Goal: Complete application form: Complete application form

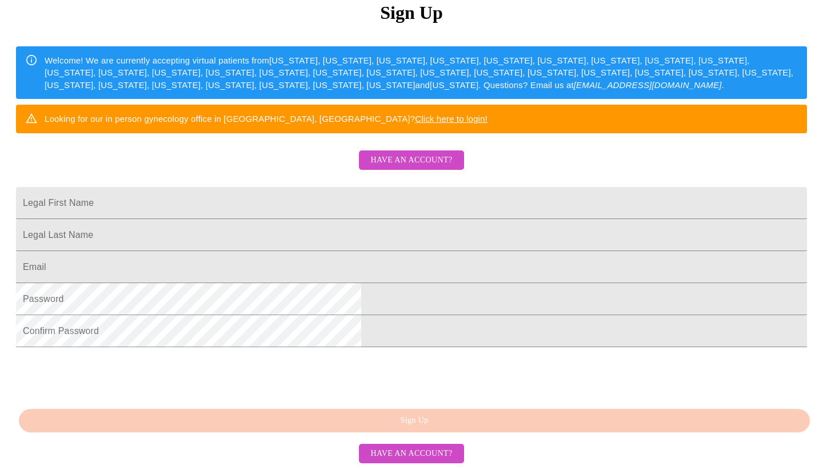
scroll to position [239, 0]
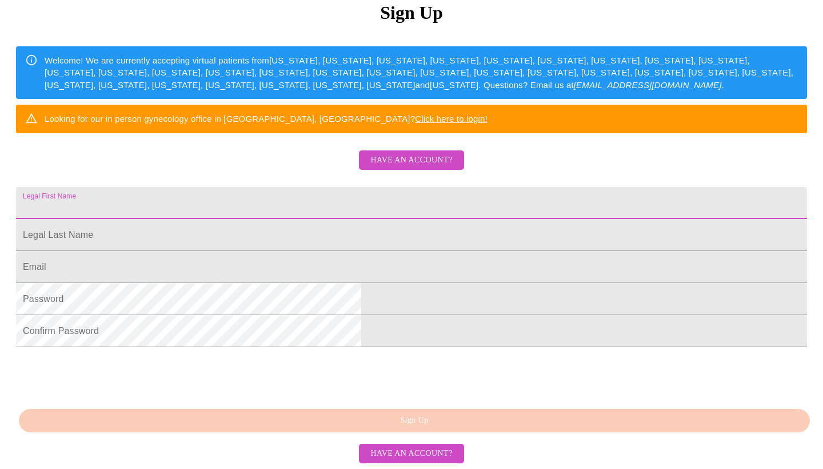
click at [393, 187] on input "Legal First Name" at bounding box center [411, 203] width 791 height 32
type input "[PERSON_NAME]"
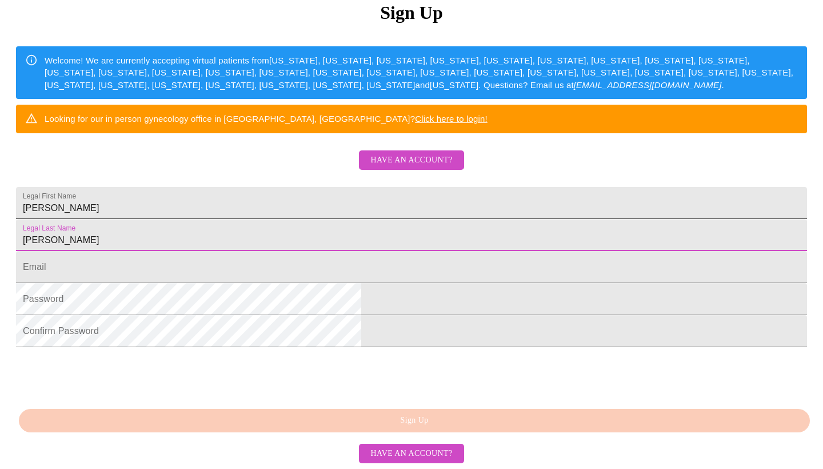
type input "[PERSON_NAME]"
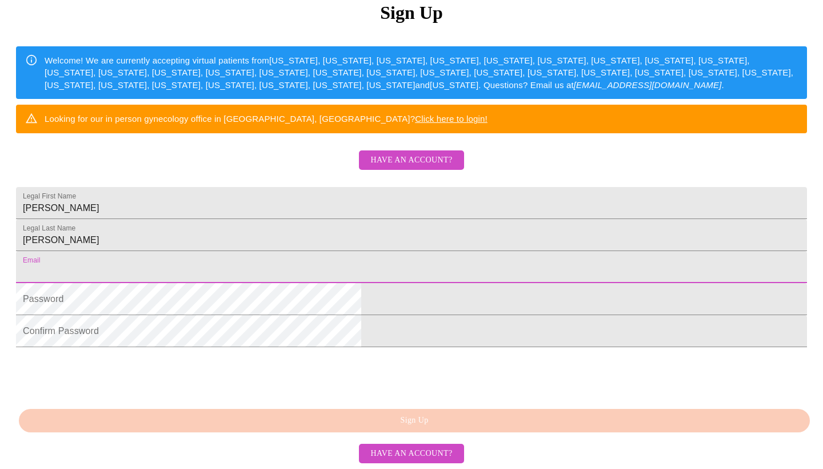
type input "[EMAIL_ADDRESS][DOMAIN_NAME]"
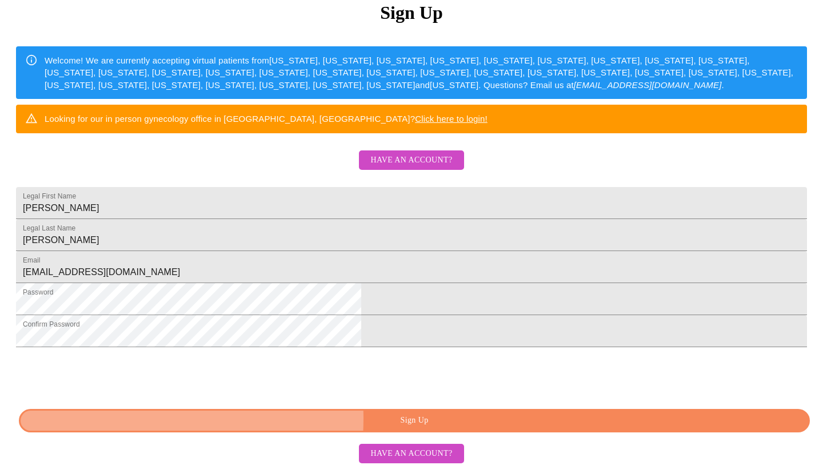
click at [330, 418] on span "Sign Up" at bounding box center [414, 420] width 765 height 14
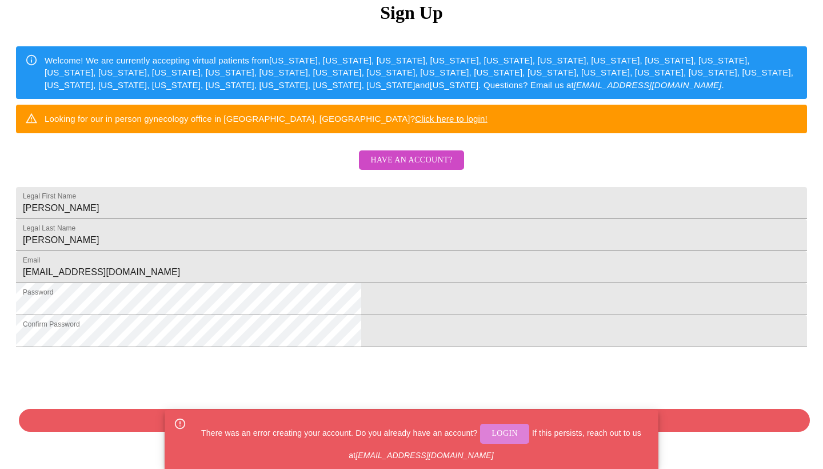
click at [497, 436] on span "Login" at bounding box center [504, 433] width 26 height 14
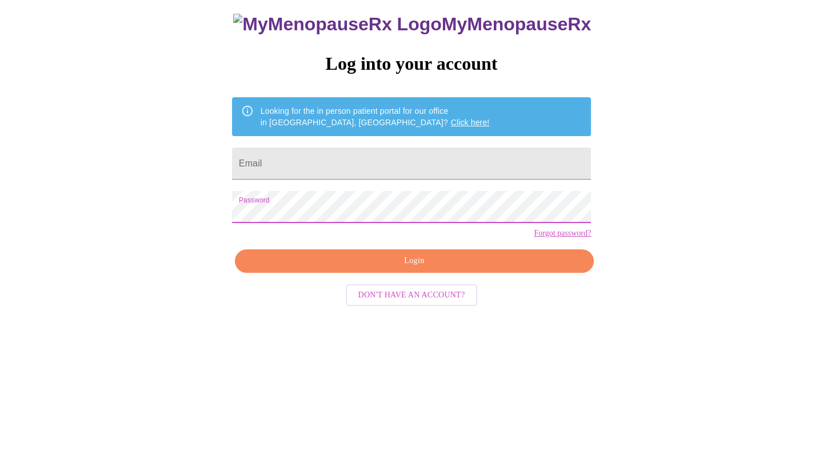
scroll to position [11, 0]
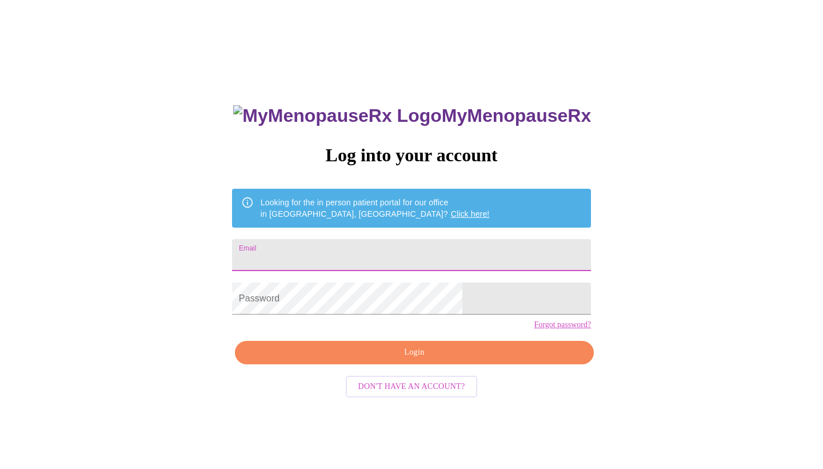
click at [389, 253] on input "Email" at bounding box center [411, 255] width 359 height 32
type input "[EMAIL_ADDRESS][DOMAIN_NAME]"
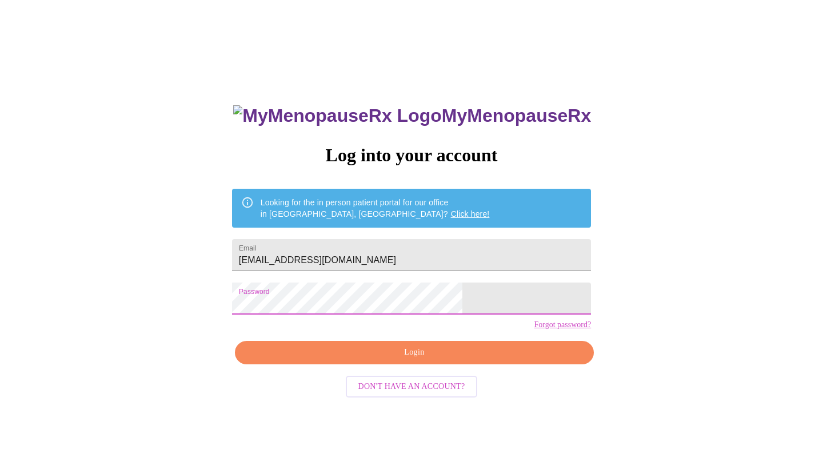
click at [363, 359] on span "Login" at bounding box center [414, 352] width 333 height 14
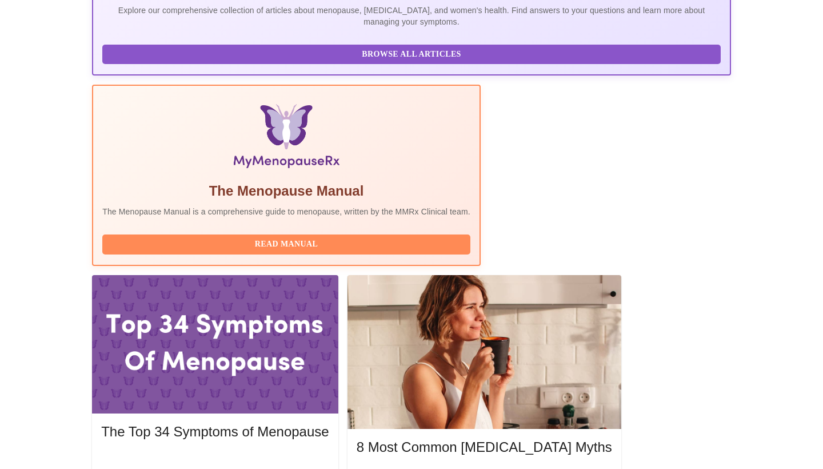
scroll to position [282, 0]
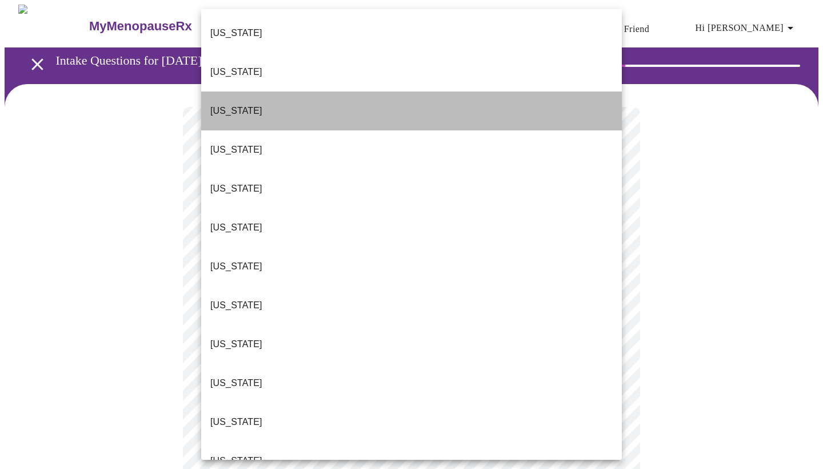
click at [238, 104] on p "[US_STATE]" at bounding box center [236, 111] width 52 height 14
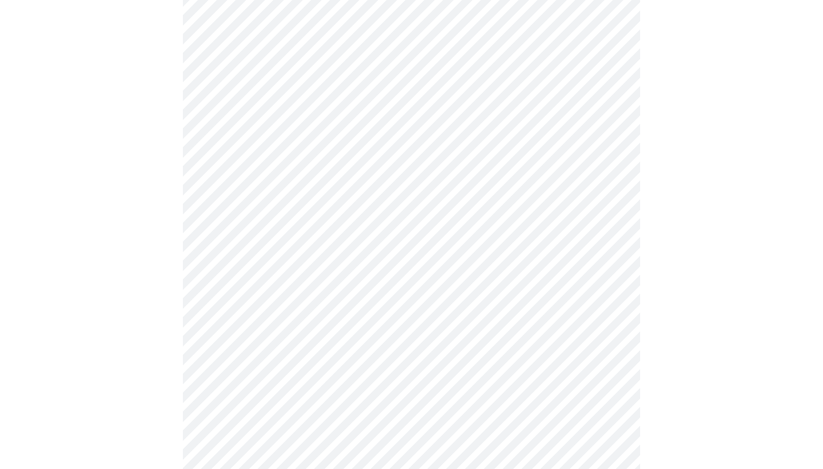
scroll to position [178, 0]
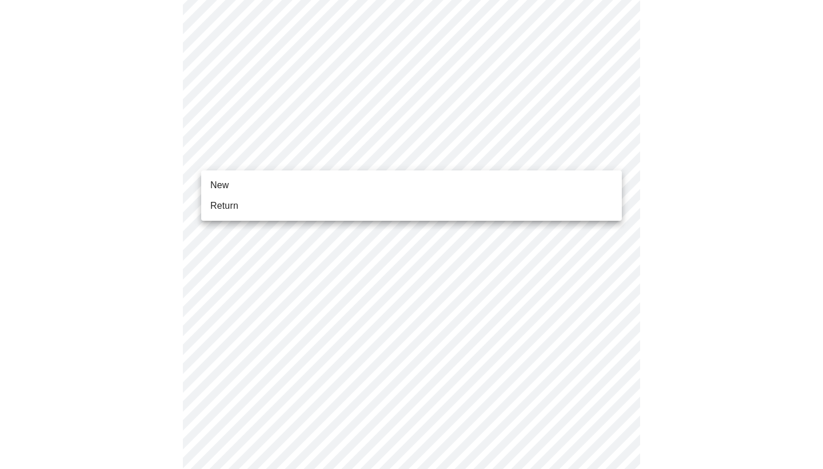
click at [610, 153] on body "MyMenopauseRx Appointments Messaging Labs Uploads Medications Community Refer a…" at bounding box center [412, 345] width 814 height 1036
click at [472, 207] on li "Return" at bounding box center [411, 205] width 421 height 21
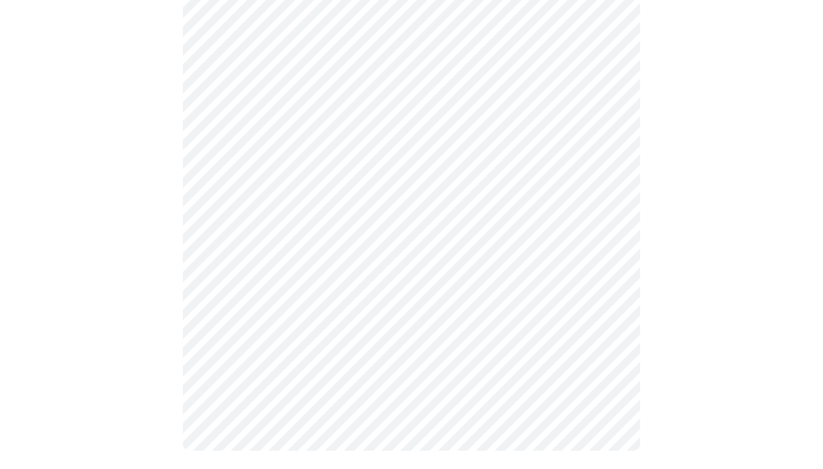
scroll to position [0, 0]
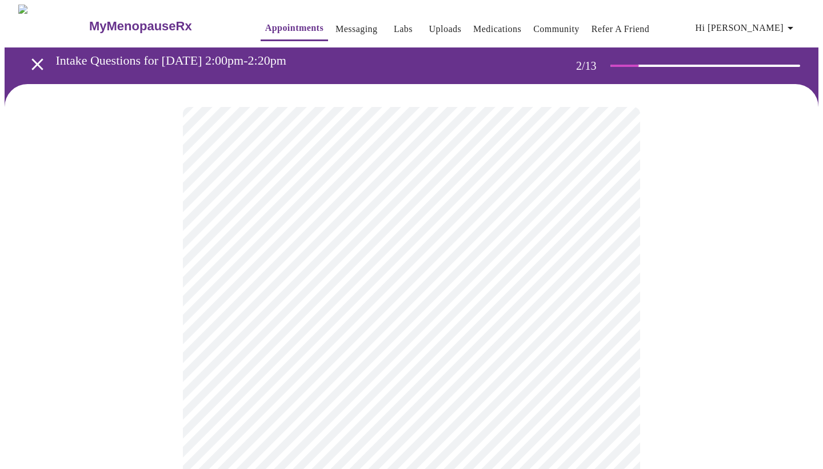
click at [609, 235] on body "MyMenopauseRx Appointments Messaging Labs Uploads Medications Community Refer a…" at bounding box center [412, 347] width 814 height 685
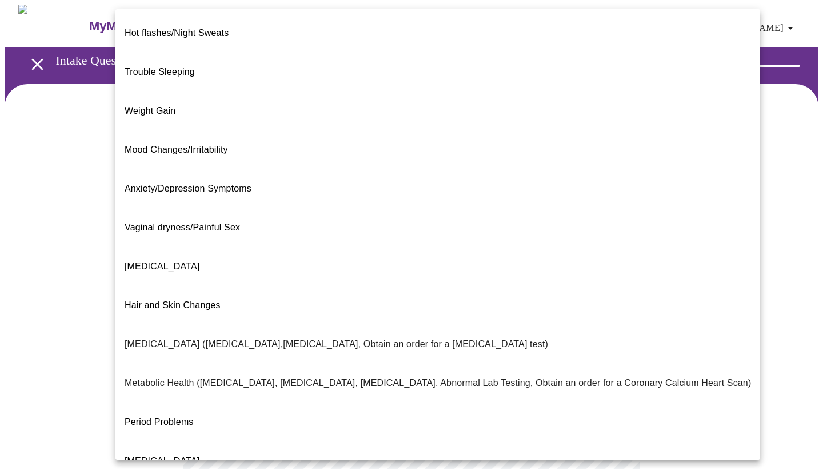
click at [149, 106] on span "Weight Gain" at bounding box center [150, 111] width 51 height 10
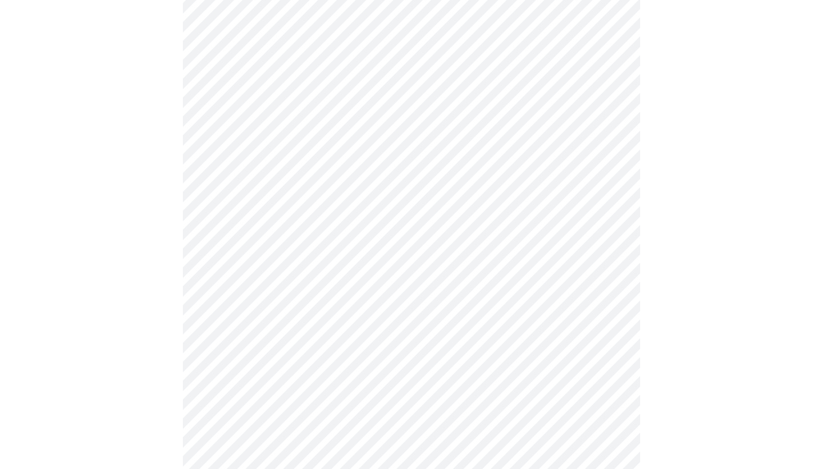
scroll to position [180, 0]
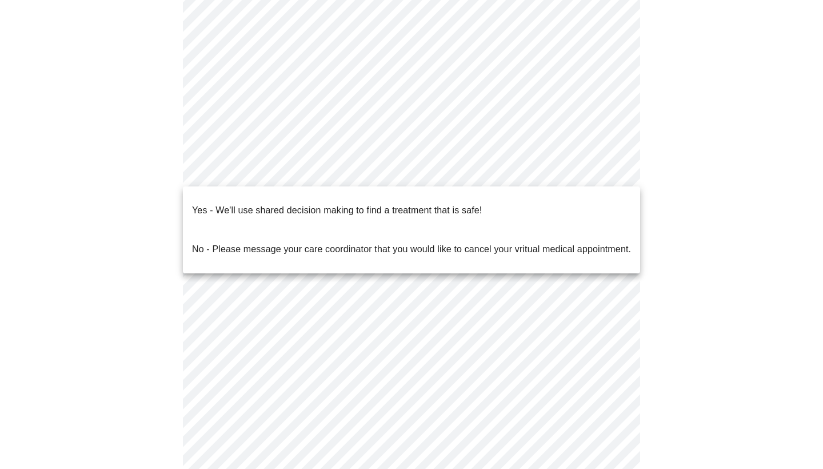
click at [335, 178] on body "MyMenopauseRx Appointments Messaging Labs Uploads Medications Community Refer a…" at bounding box center [412, 164] width 814 height 679
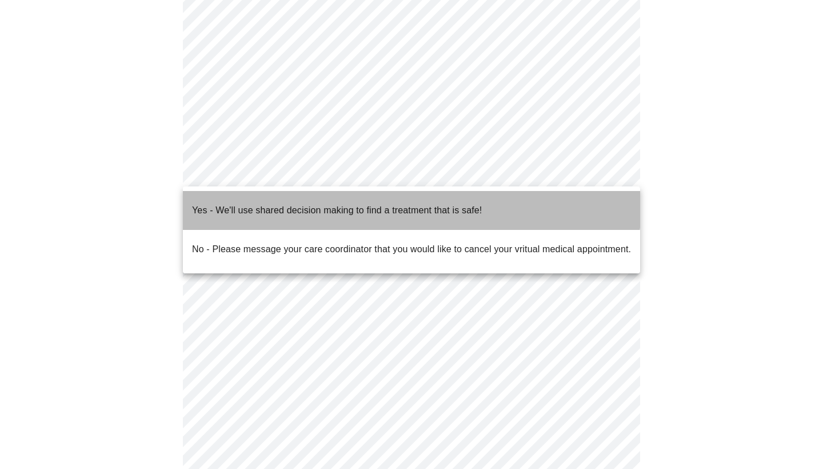
click at [332, 203] on p "Yes - We'll use shared decision making to find a treatment that is safe!" at bounding box center [337, 210] width 290 height 14
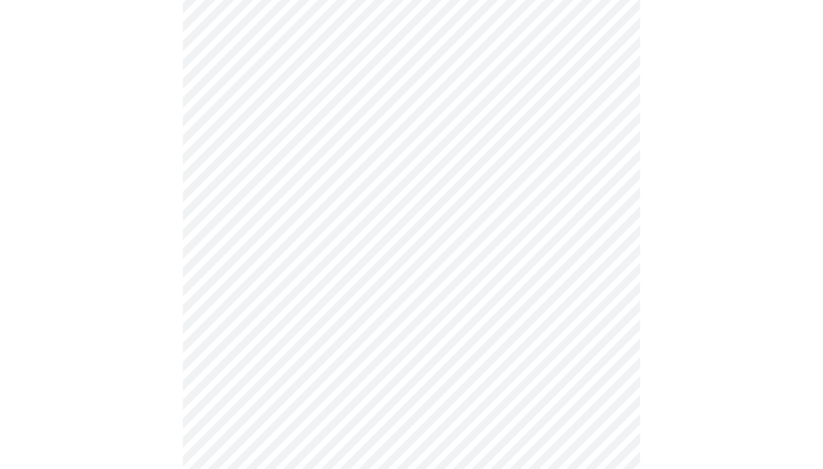
scroll to position [0, 0]
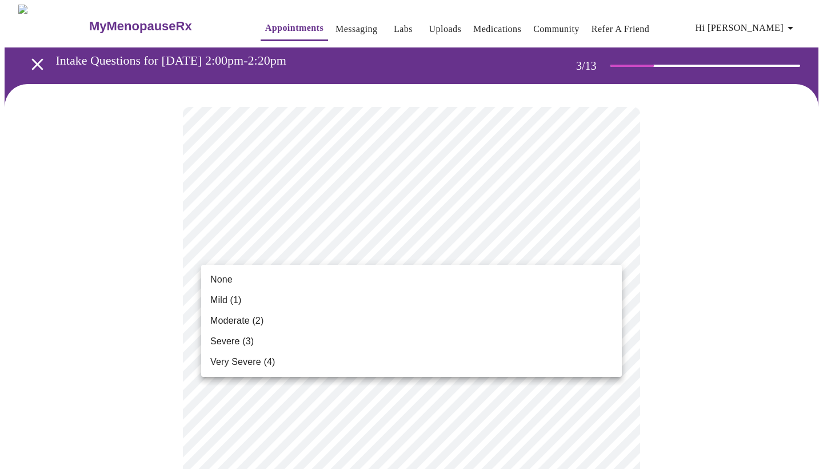
click at [555, 277] on li "None" at bounding box center [411, 279] width 421 height 21
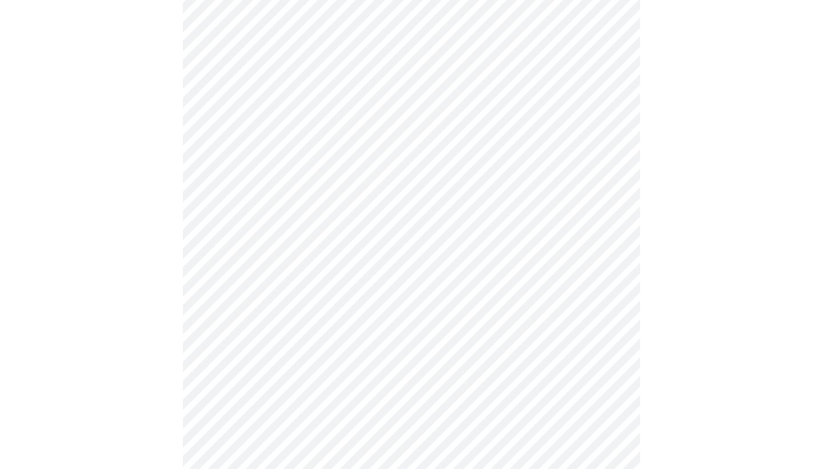
scroll to position [144, 0]
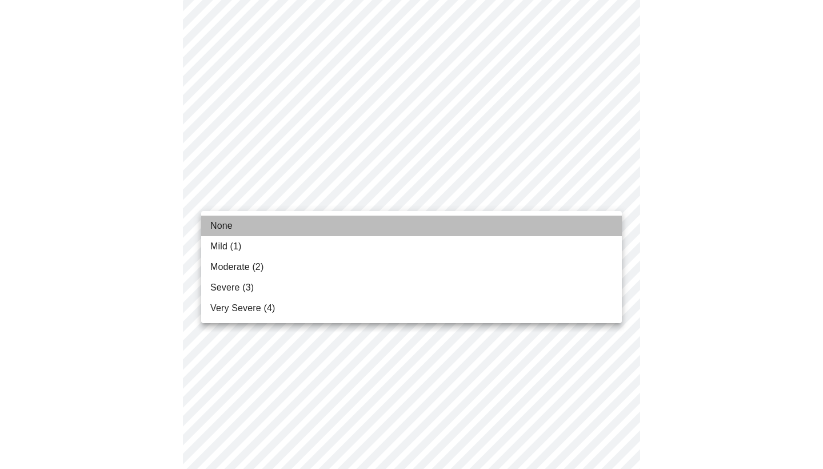
click at [562, 225] on li "None" at bounding box center [411, 225] width 421 height 21
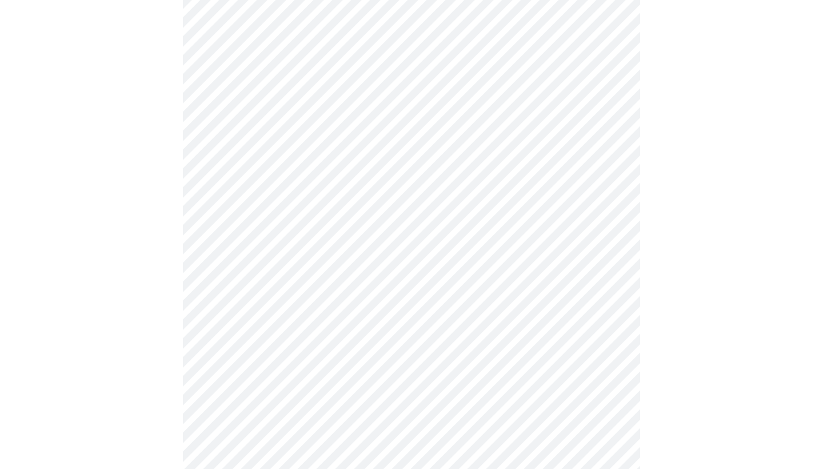
scroll to position [210, 0]
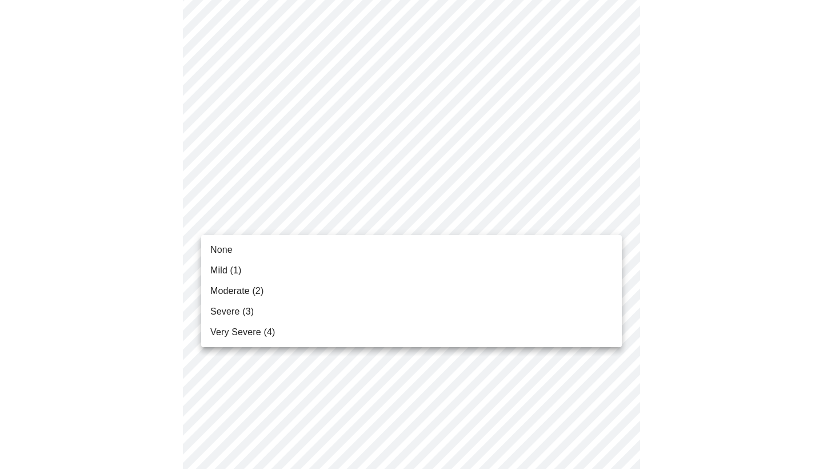
click at [507, 290] on li "Moderate (2)" at bounding box center [411, 291] width 421 height 21
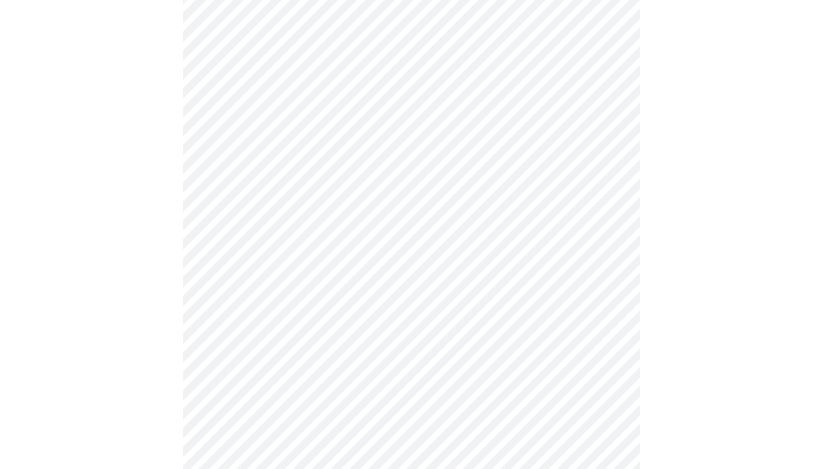
scroll to position [302, 0]
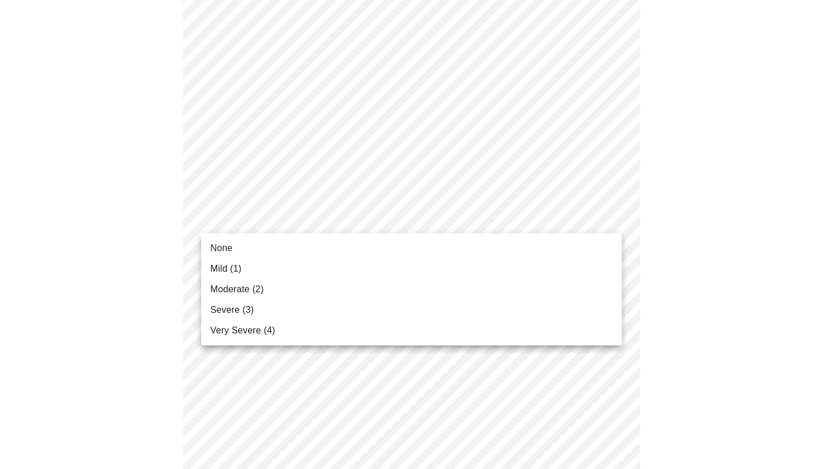
click at [589, 219] on body "MyMenopauseRx Appointments Messaging Labs Uploads Medications Community Refer a…" at bounding box center [412, 435] width 814 height 1467
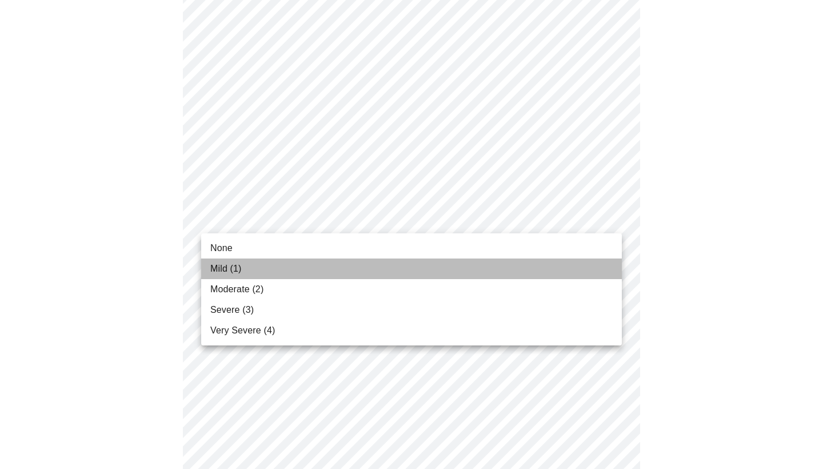
click at [533, 269] on li "Mild (1)" at bounding box center [411, 268] width 421 height 21
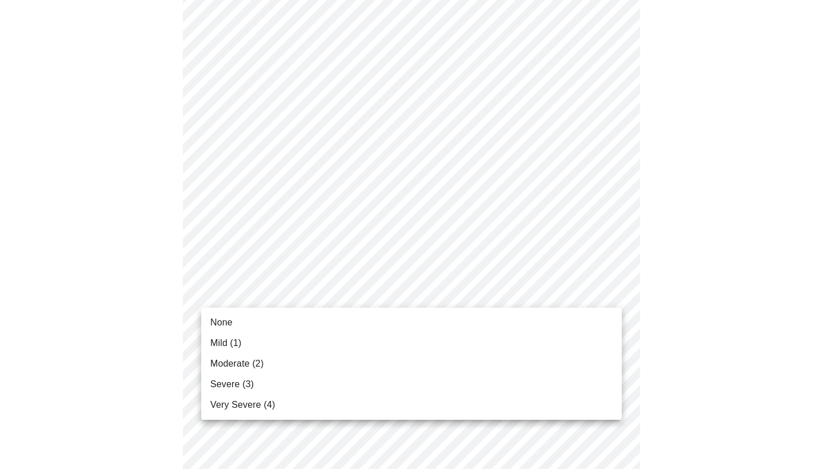
click at [595, 296] on body "MyMenopauseRx Appointments Messaging Labs Uploads Medications Community Refer a…" at bounding box center [412, 428] width 814 height 1452
click at [550, 325] on li "None" at bounding box center [411, 322] width 421 height 21
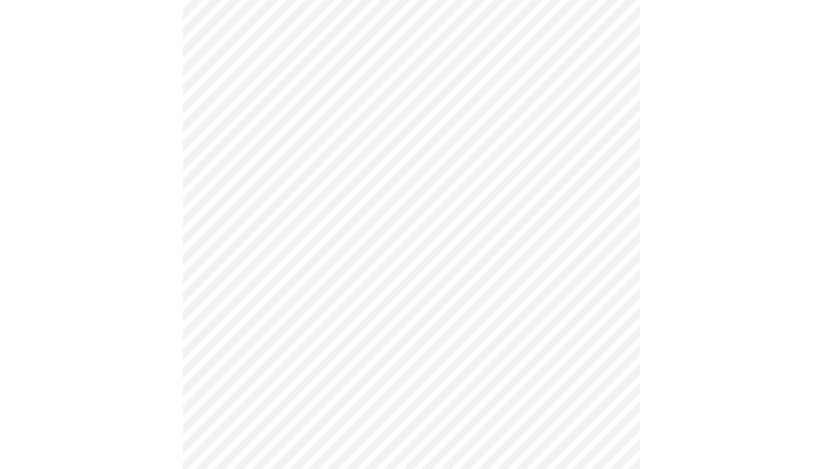
scroll to position [566, 0]
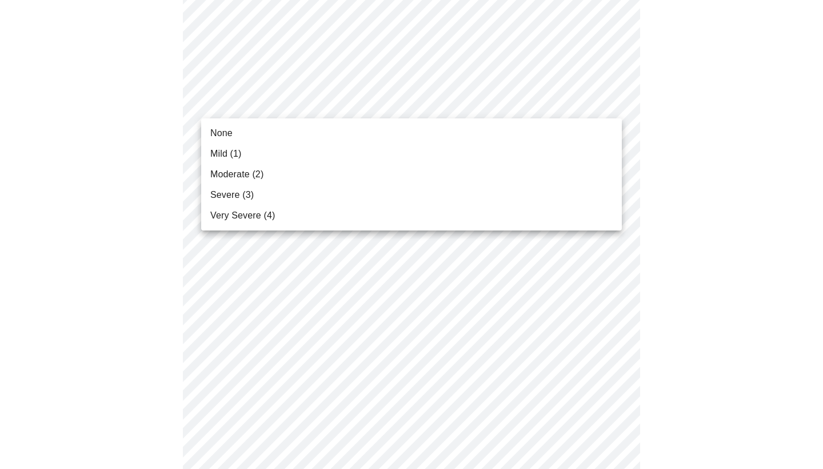
click at [590, 106] on body "MyMenopauseRx Appointments Messaging Labs Uploads Medications Community Refer a…" at bounding box center [412, 157] width 814 height 1436
click at [567, 133] on li "None" at bounding box center [411, 133] width 421 height 21
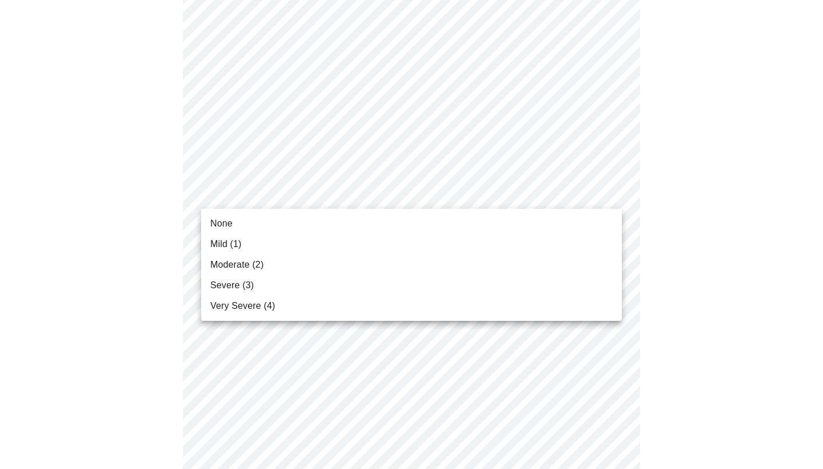
click at [547, 187] on body "MyMenopauseRx Appointments Messaging Labs Uploads Medications Community Refer a…" at bounding box center [412, 149] width 814 height 1421
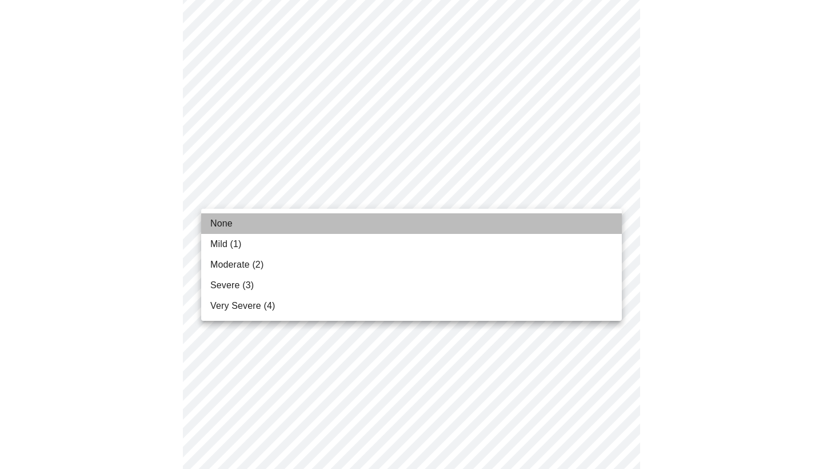
click at [517, 231] on li "None" at bounding box center [411, 223] width 421 height 21
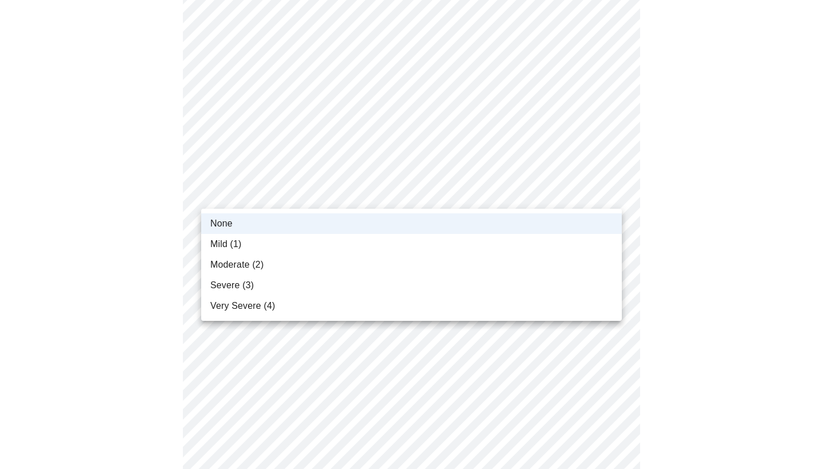
click at [531, 198] on body "MyMenopauseRx Appointments Messaging Labs Uploads Medications Community Refer a…" at bounding box center [412, 142] width 814 height 1406
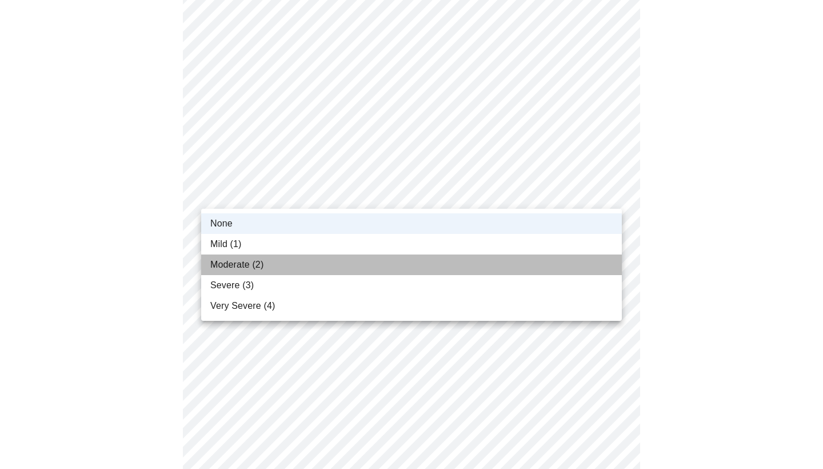
click at [490, 255] on li "Moderate (2)" at bounding box center [411, 264] width 421 height 21
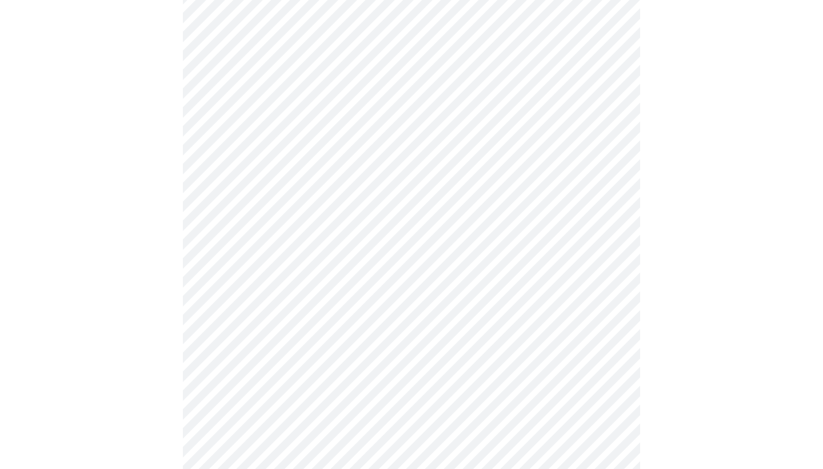
click at [503, 202] on body "MyMenopauseRx Appointments Messaging Labs Uploads Medications Community Refer a…" at bounding box center [412, 142] width 814 height 1406
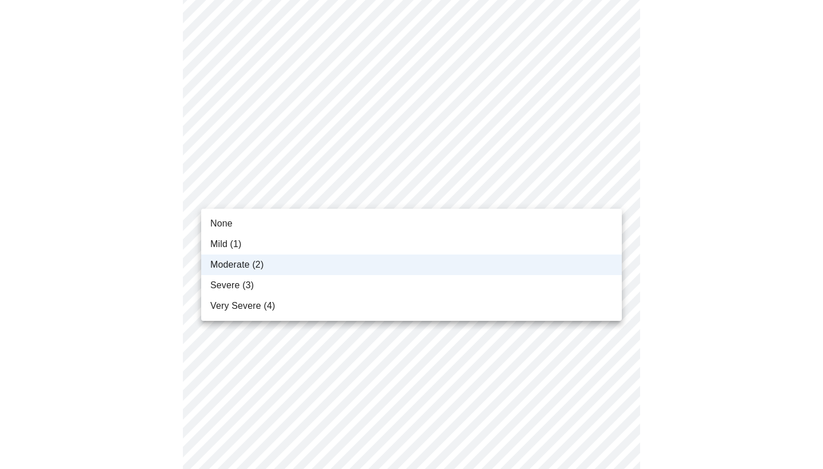
click at [470, 252] on li "Mild (1)" at bounding box center [411, 244] width 421 height 21
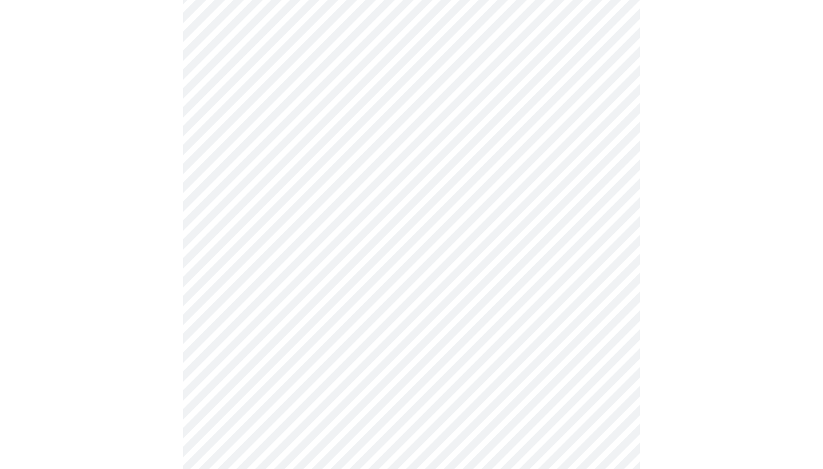
scroll to position [691, 0]
click at [495, 161] on body "MyMenopauseRx Appointments Messaging Labs Uploads Medications Community Refer a…" at bounding box center [412, 17] width 814 height 1406
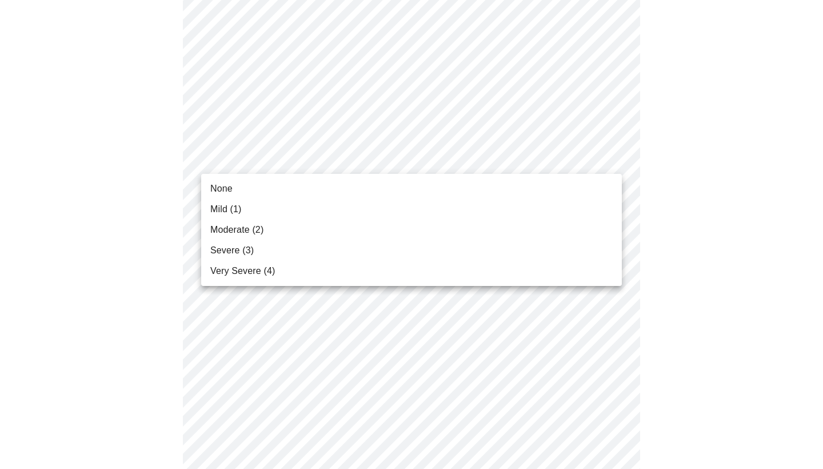
click at [471, 189] on li "None" at bounding box center [411, 188] width 421 height 21
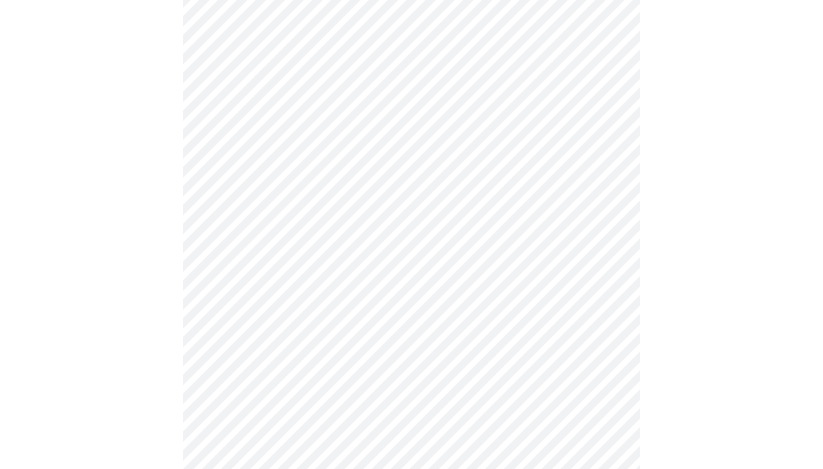
scroll to position [733, 0]
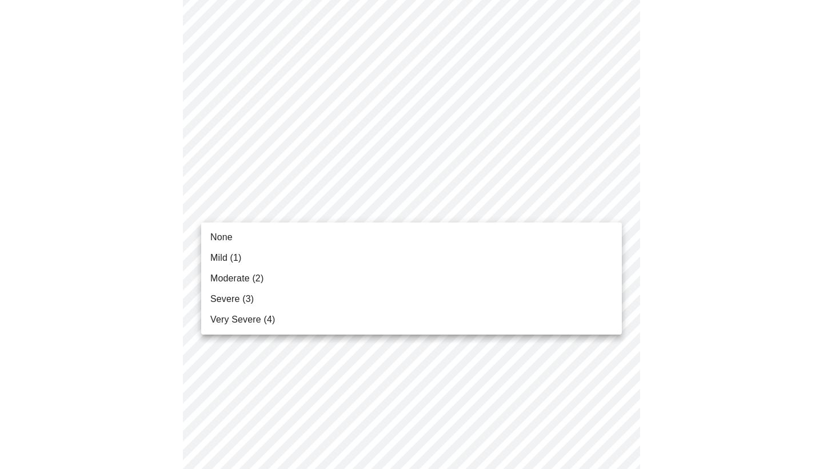
click at [445, 237] on li "None" at bounding box center [411, 237] width 421 height 21
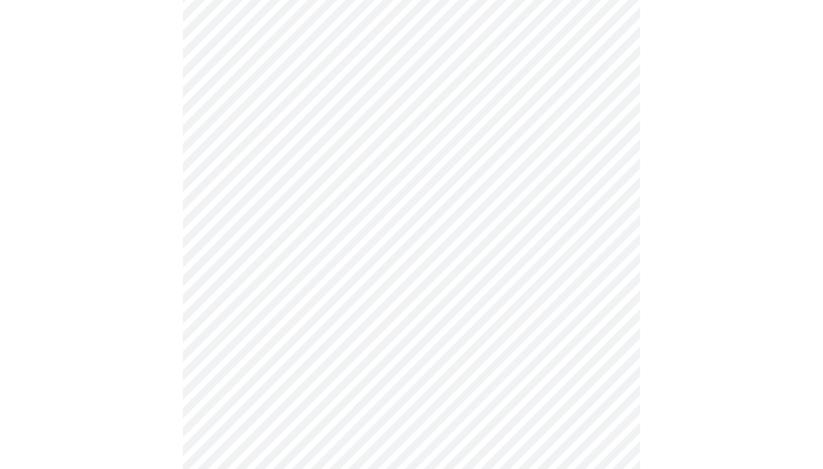
scroll to position [854, 0]
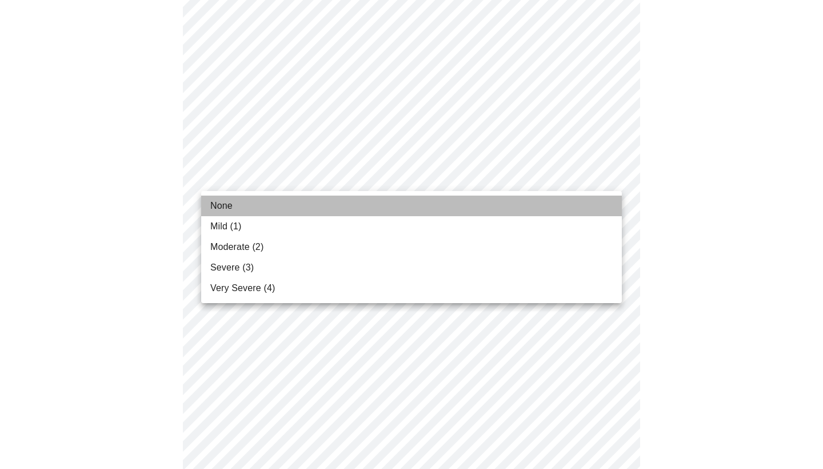
click at [430, 208] on li "None" at bounding box center [411, 205] width 421 height 21
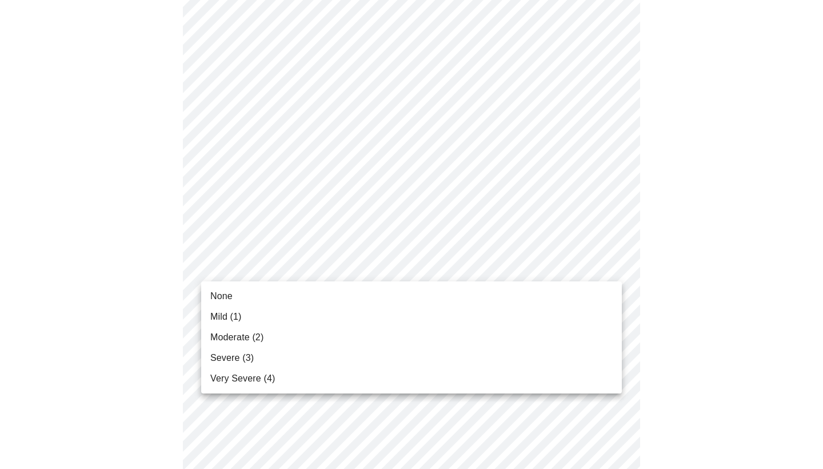
click at [415, 301] on li "None" at bounding box center [411, 296] width 421 height 21
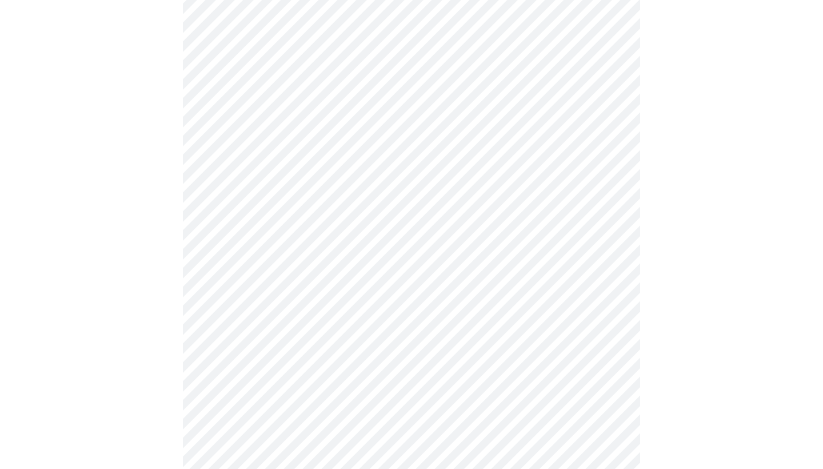
scroll to position [444, 0]
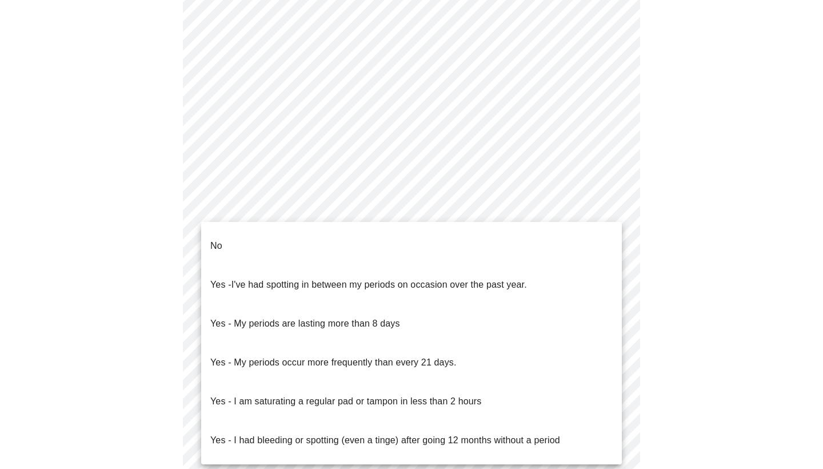
click at [542, 202] on body "MyMenopauseRx Appointments Messaging Labs Uploads Medications Community Refer a…" at bounding box center [412, 100] width 814 height 1079
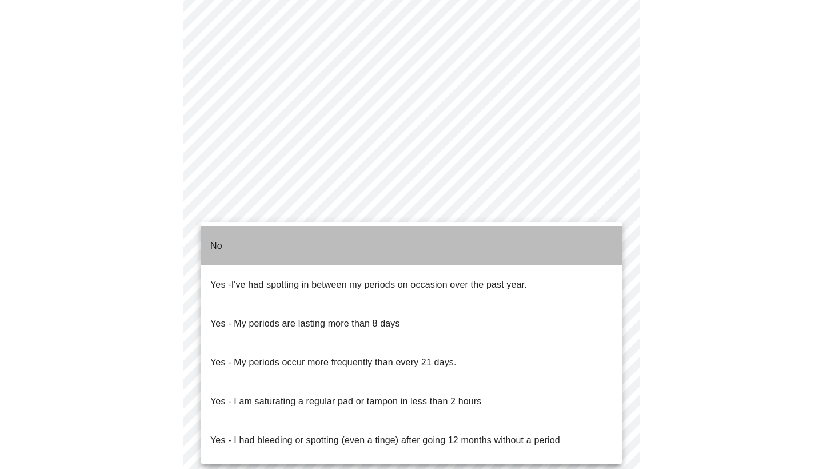
click at [275, 230] on li "No" at bounding box center [411, 245] width 421 height 39
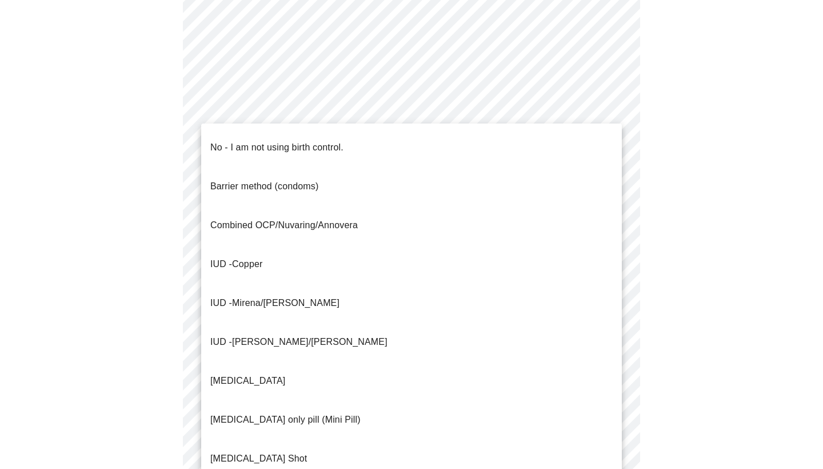
click at [371, 284] on body "MyMenopauseRx Appointments Messaging Labs Uploads Medications Community Refer a…" at bounding box center [412, 97] width 814 height 1073
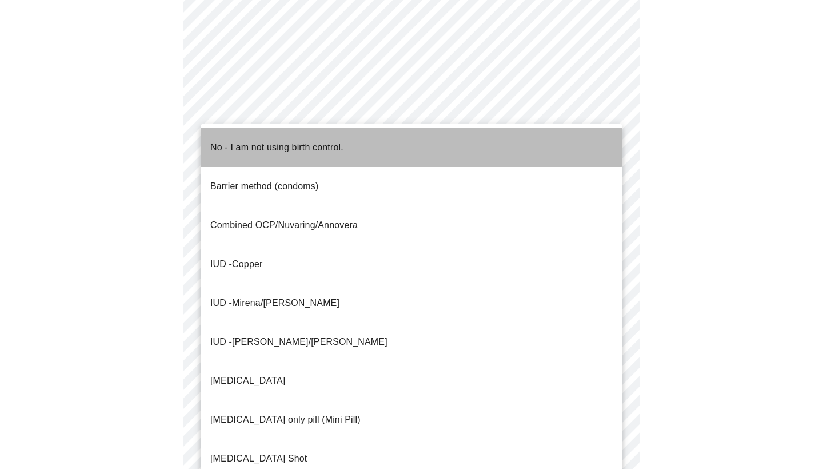
click at [313, 141] on p "No - I am not using birth control." at bounding box center [276, 148] width 133 height 14
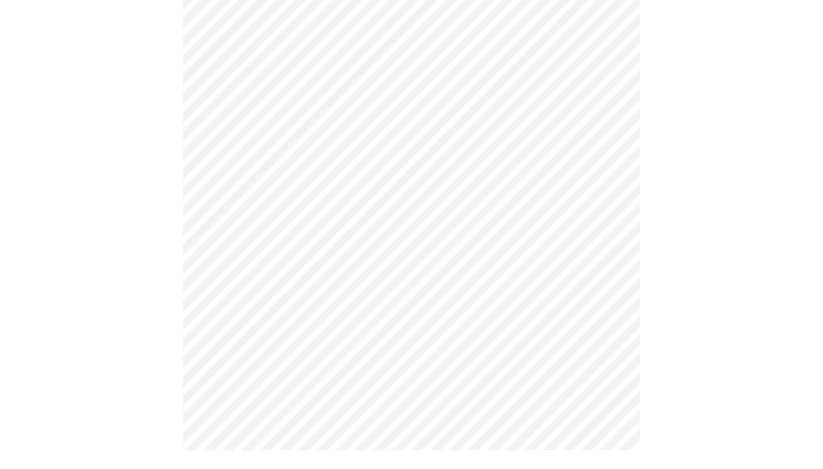
scroll to position [598, 0]
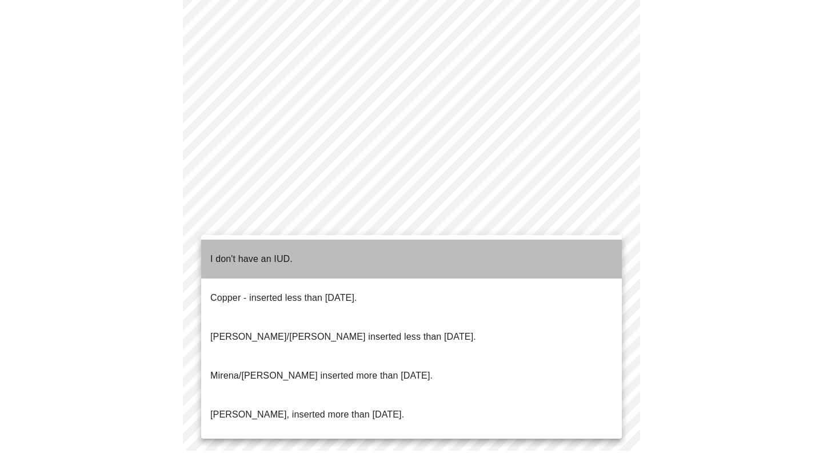
click at [470, 242] on li "I don't have an IUD." at bounding box center [411, 258] width 421 height 39
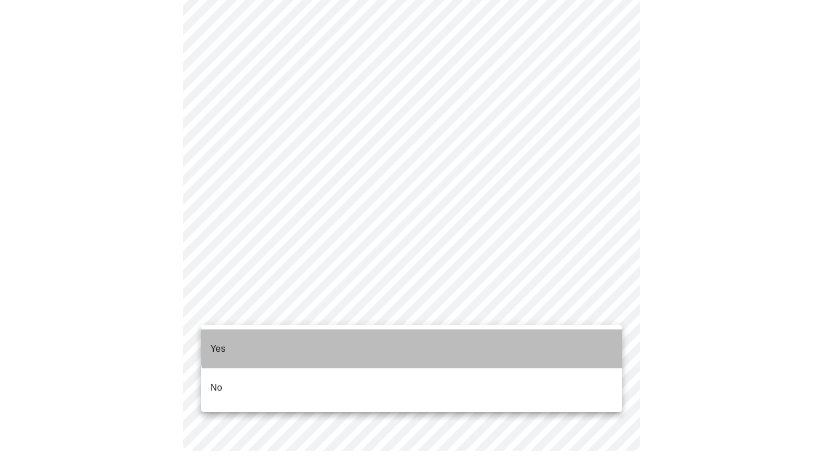
click at [425, 337] on li "Yes" at bounding box center [411, 348] width 421 height 39
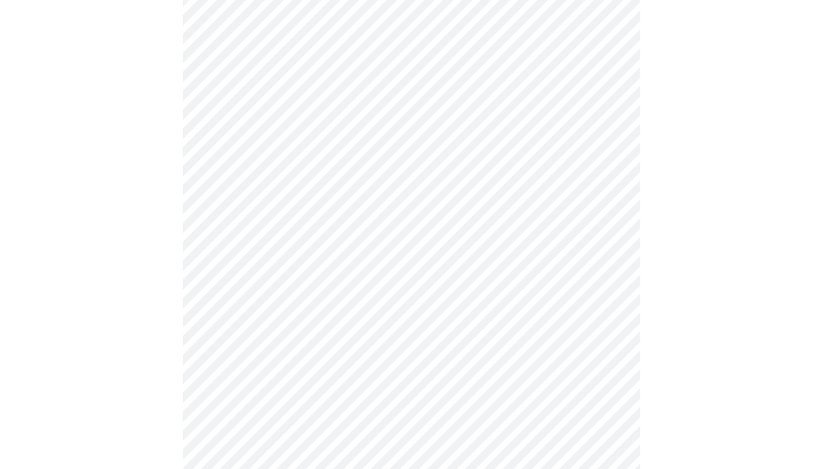
scroll to position [2902, 0]
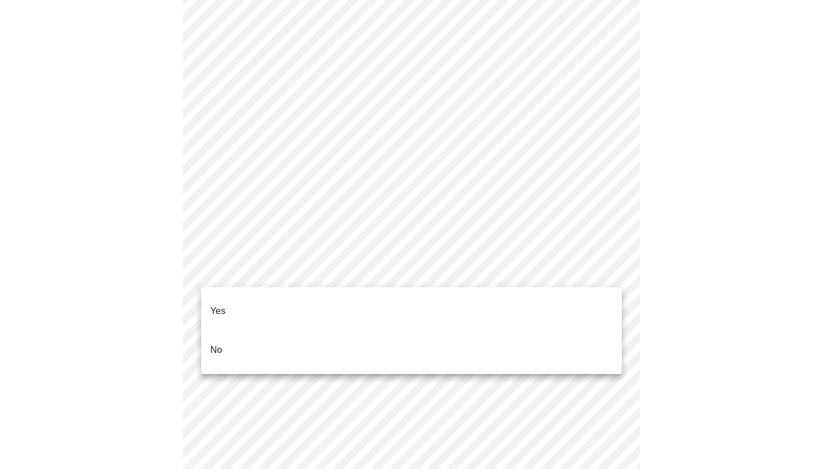
click at [490, 337] on li "No" at bounding box center [411, 349] width 421 height 39
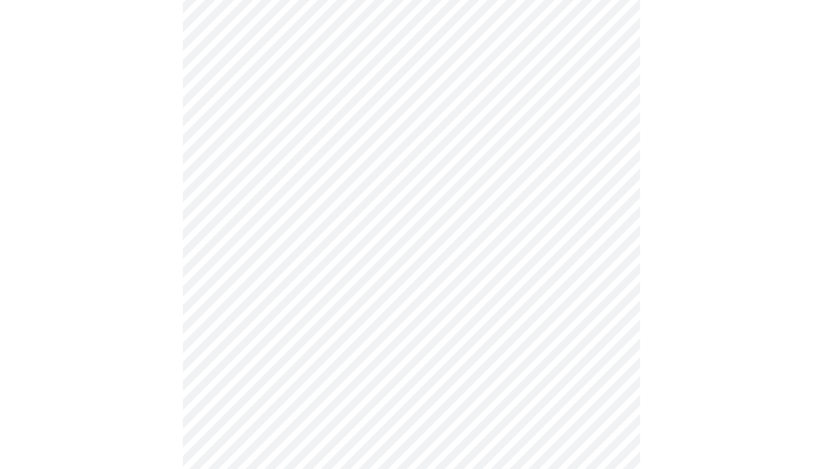
scroll to position [161, 0]
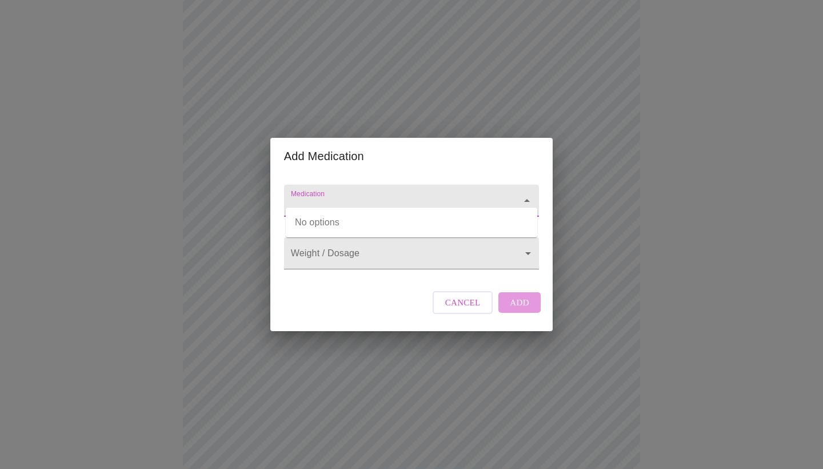
click at [363, 195] on input "Medication" at bounding box center [395, 205] width 213 height 21
type input "[MEDICAL_DATA] vaginal cream"
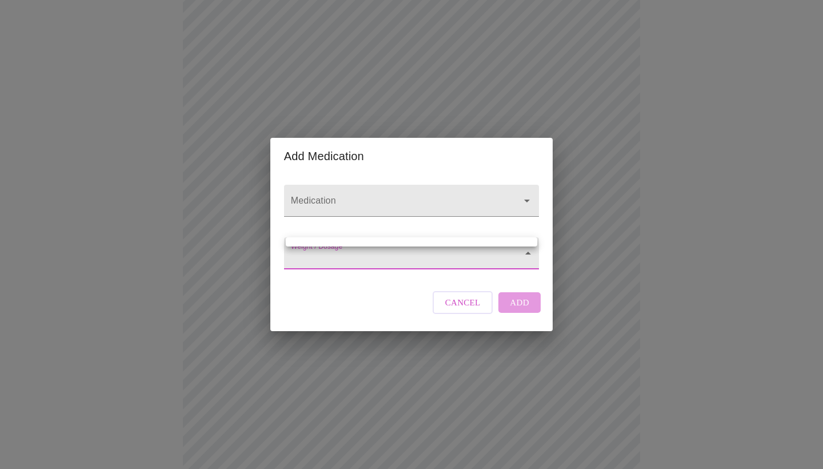
click at [373, 255] on body "MyMenopauseRx Appointments Messaging Labs Uploads Medications Community Refer a…" at bounding box center [412, 334] width 814 height 983
click at [429, 238] on ul at bounding box center [411, 241] width 251 height 9
click at [404, 301] on div at bounding box center [411, 234] width 823 height 469
click at [522, 194] on icon "Open" at bounding box center [527, 201] width 14 height 14
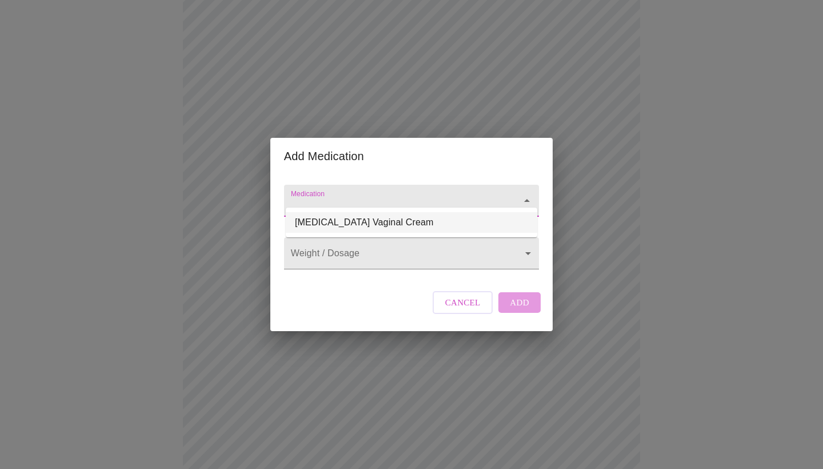
click at [461, 225] on li "[MEDICAL_DATA] Vaginal Cream" at bounding box center [411, 222] width 251 height 21
type input "[MEDICAL_DATA] Vaginal Cream"
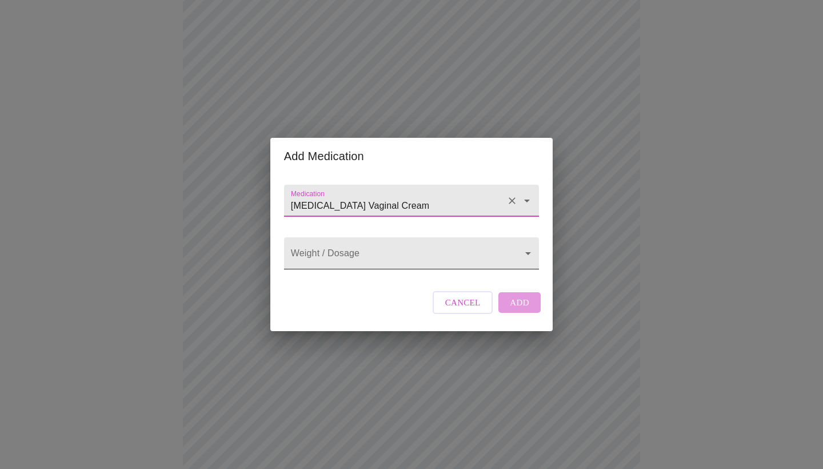
click at [431, 259] on body "MyMenopauseRx Appointments Messaging Labs Uploads Medications Community Refer a…" at bounding box center [412, 334] width 814 height 983
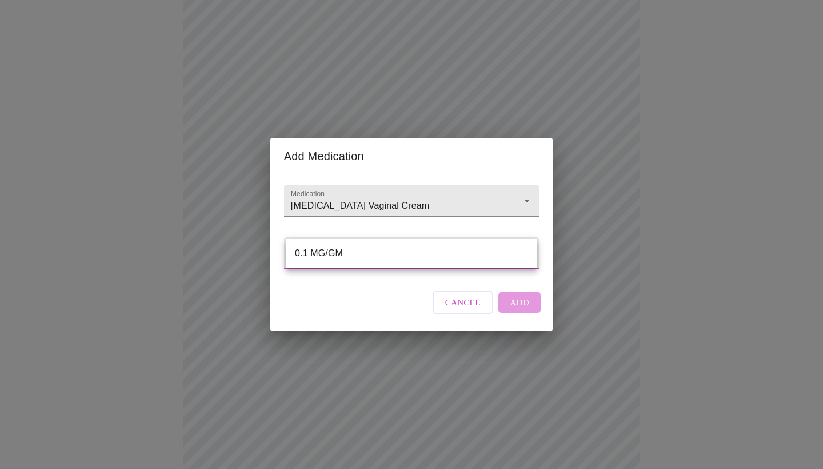
click at [431, 259] on li "0.1 MG/GM" at bounding box center [411, 253] width 251 height 21
type input "0.1 MG/GM"
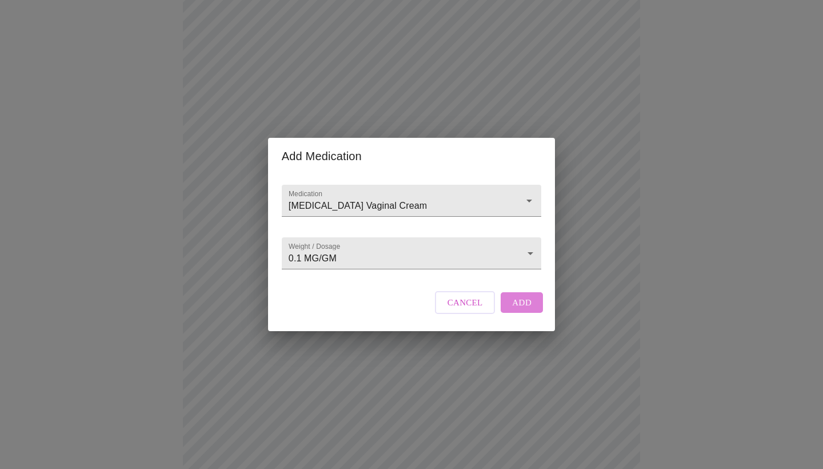
click at [523, 310] on span "Add" at bounding box center [521, 302] width 19 height 15
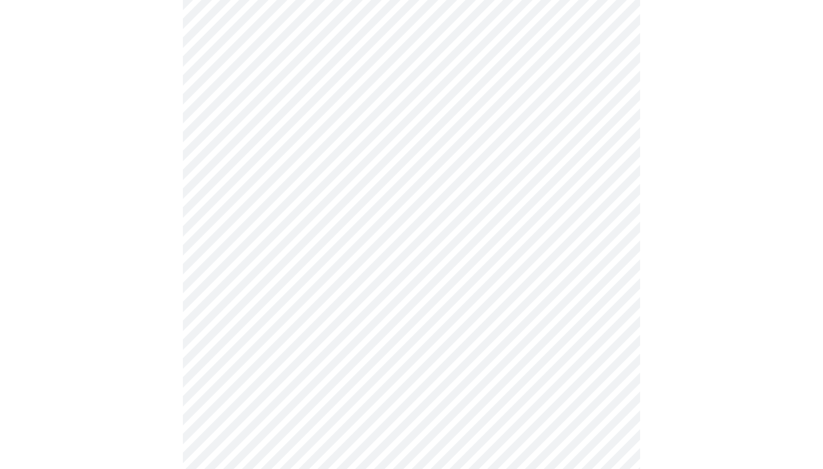
scroll to position [432, 0]
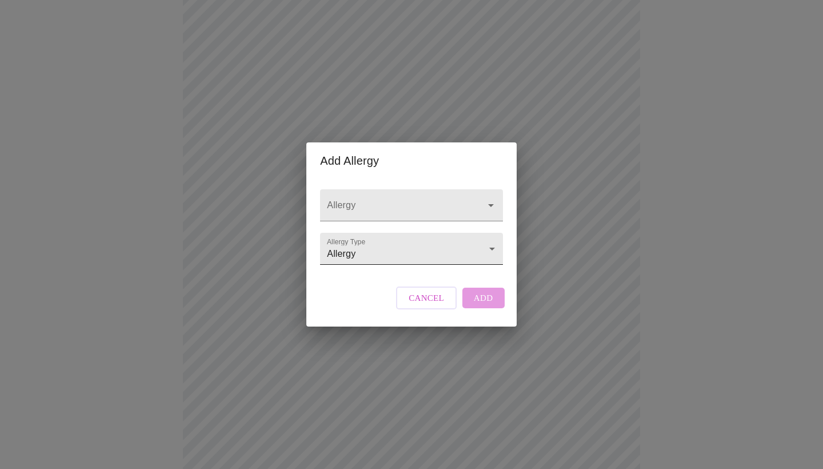
click at [362, 254] on body "MyMenopauseRx Appointments Messaging Labs Uploads Medications Community Refer a…" at bounding box center [412, 85] width 814 height 1025
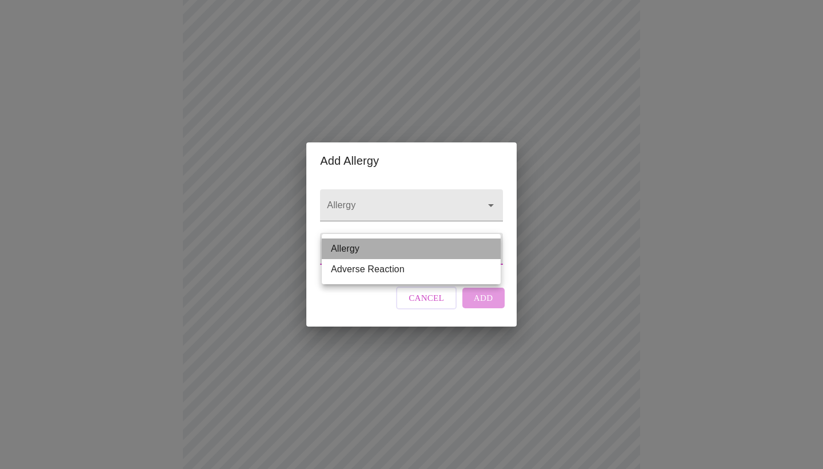
click at [362, 254] on li "Allergy" at bounding box center [411, 248] width 179 height 21
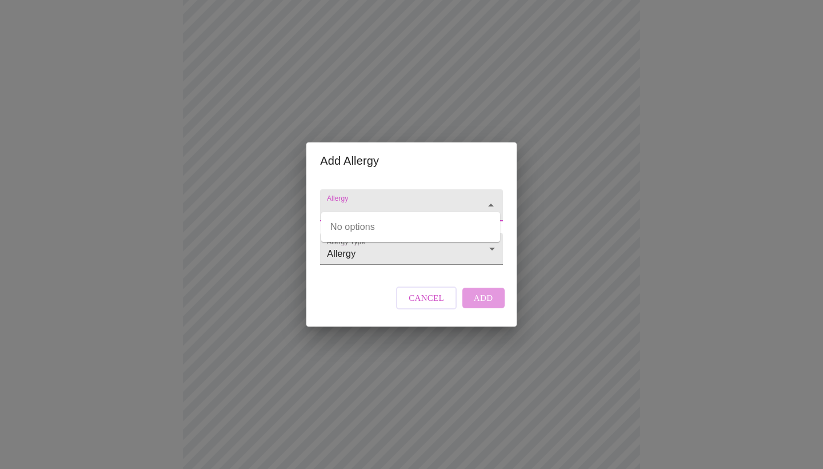
click at [393, 200] on input "Allergy" at bounding box center [395, 210] width 141 height 21
click at [393, 200] on input "[MEDICAL_DATA]" at bounding box center [395, 210] width 141 height 21
type input "[MEDICAL_DATA]"
click at [404, 179] on div "Allergy Allergy Type Allergy Allergy" at bounding box center [410, 224] width 191 height 90
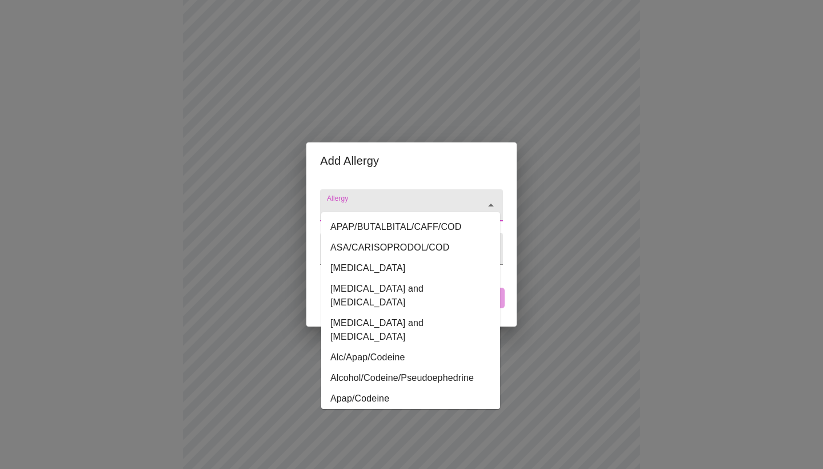
click at [403, 200] on input "Allergy" at bounding box center [395, 210] width 141 height 21
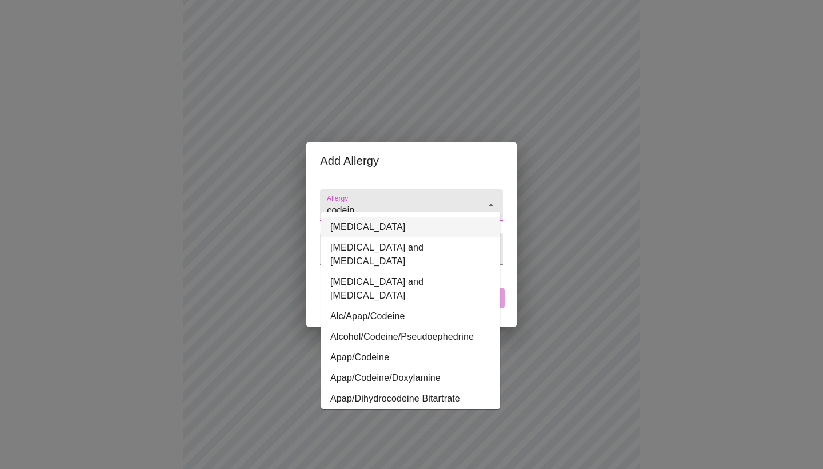
click at [351, 229] on li "[MEDICAL_DATA]" at bounding box center [410, 227] width 179 height 21
type input "[MEDICAL_DATA]"
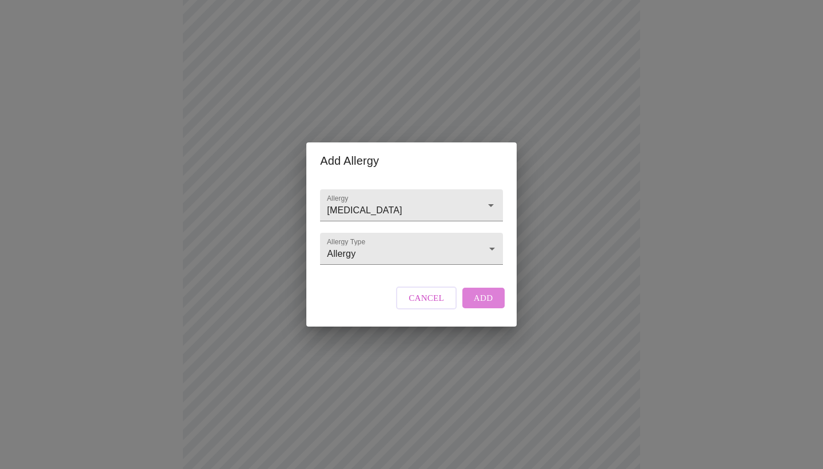
click at [499, 308] on button "Add" at bounding box center [483, 297] width 42 height 21
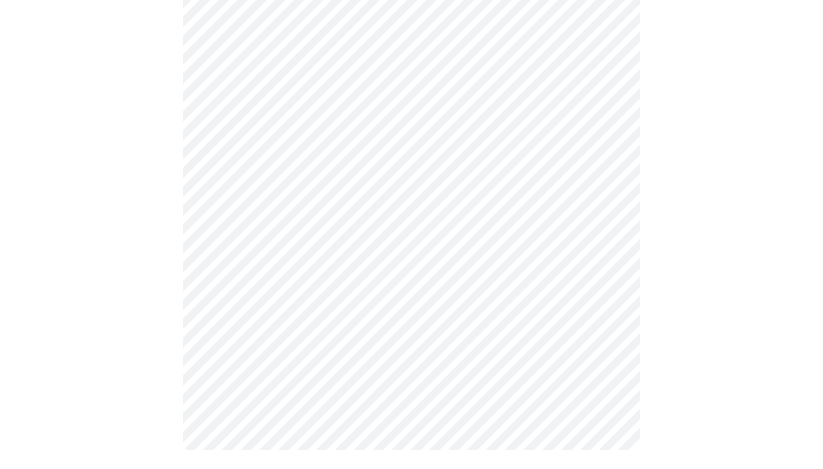
scroll to position [599, 0]
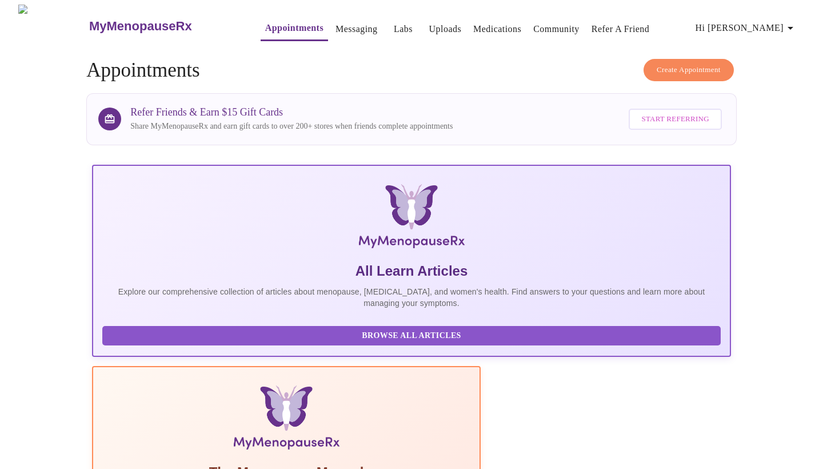
click at [773, 21] on span "Hi [PERSON_NAME]" at bounding box center [746, 28] width 102 height 16
